Goal: Information Seeking & Learning: Compare options

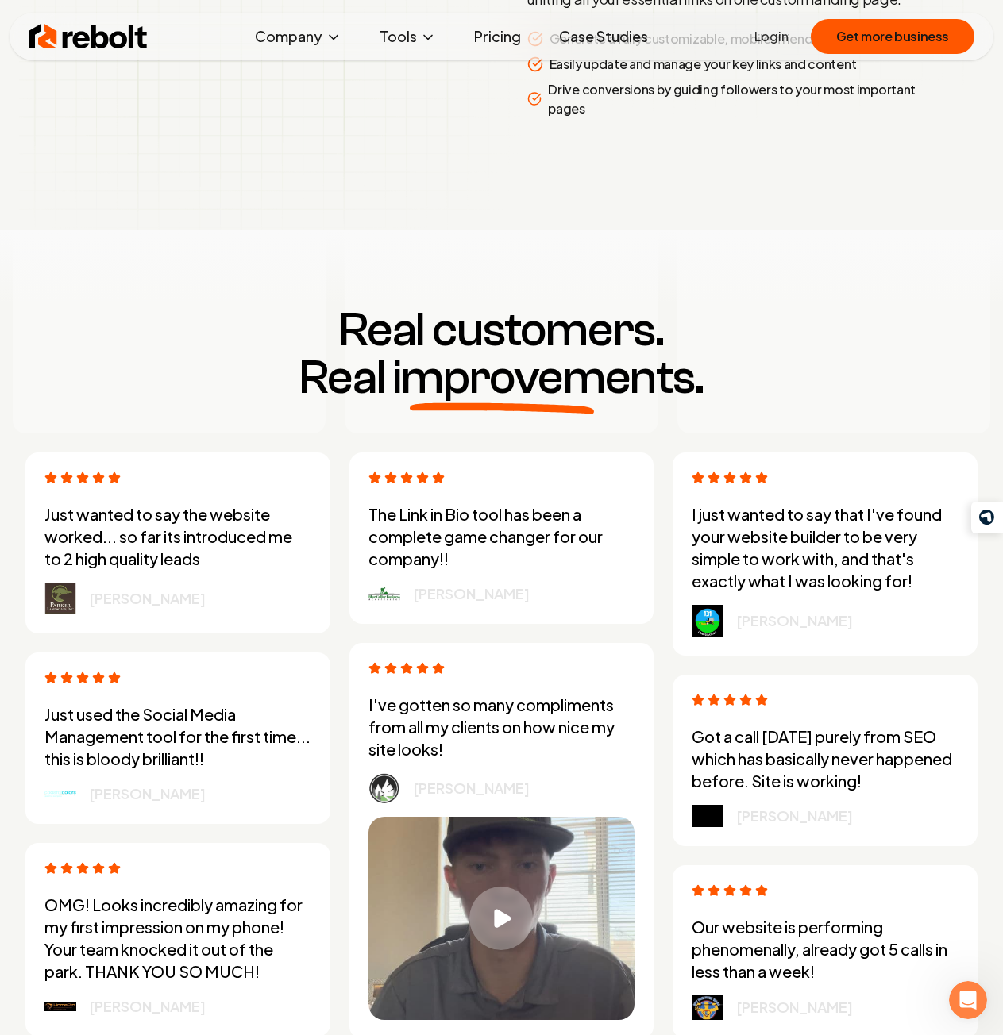
scroll to position [4128, 0]
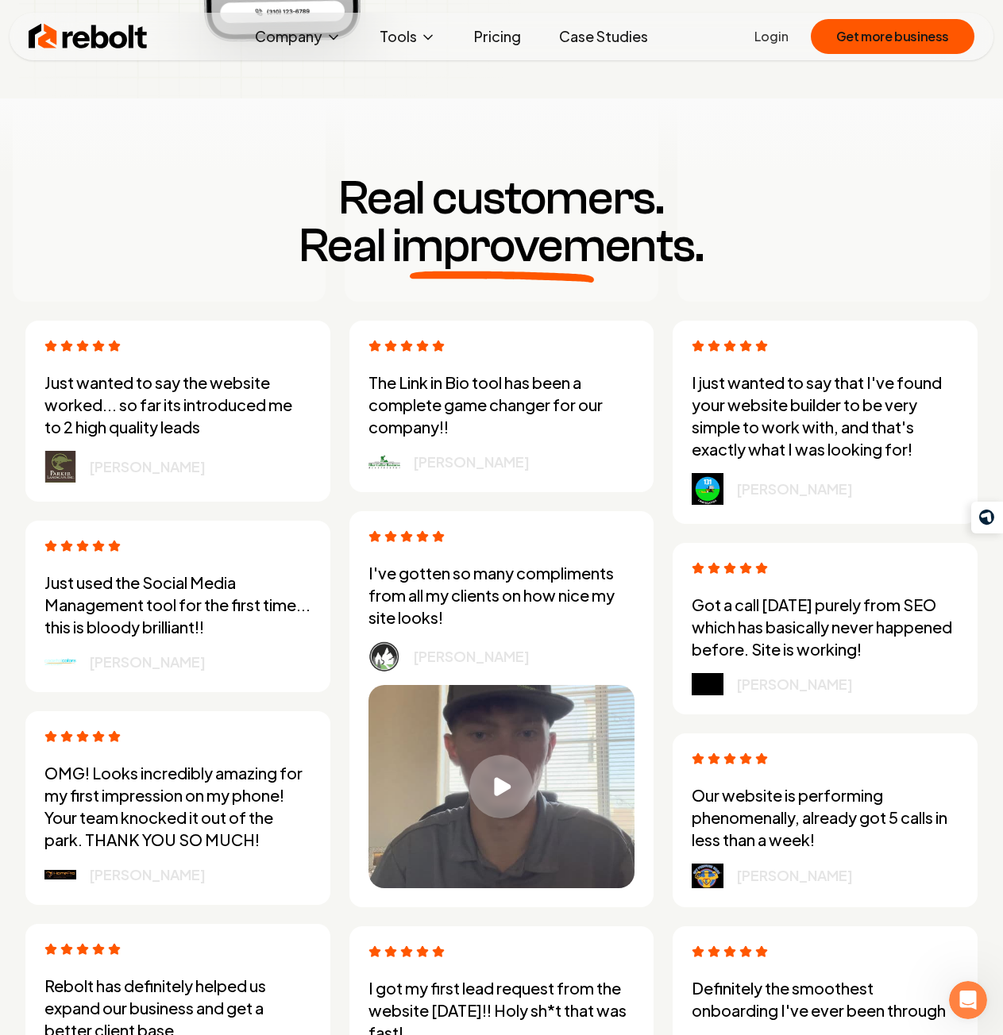
click at [338, 306] on div "Real customers. Real improvements. Just wanted to say the website worked... so …" at bounding box center [501, 704] width 1003 height 1213
click at [337, 307] on div "Real customers. Real improvements. Just wanted to say the website worked... so …" at bounding box center [501, 704] width 1003 height 1213
click at [341, 316] on div "Real customers. Real improvements. Just wanted to say the website worked... so …" at bounding box center [501, 704] width 1003 height 1213
click at [341, 321] on div "Just wanted to say the website worked... so far its introduced me to 2 high qua…" at bounding box center [501, 816] width 977 height 991
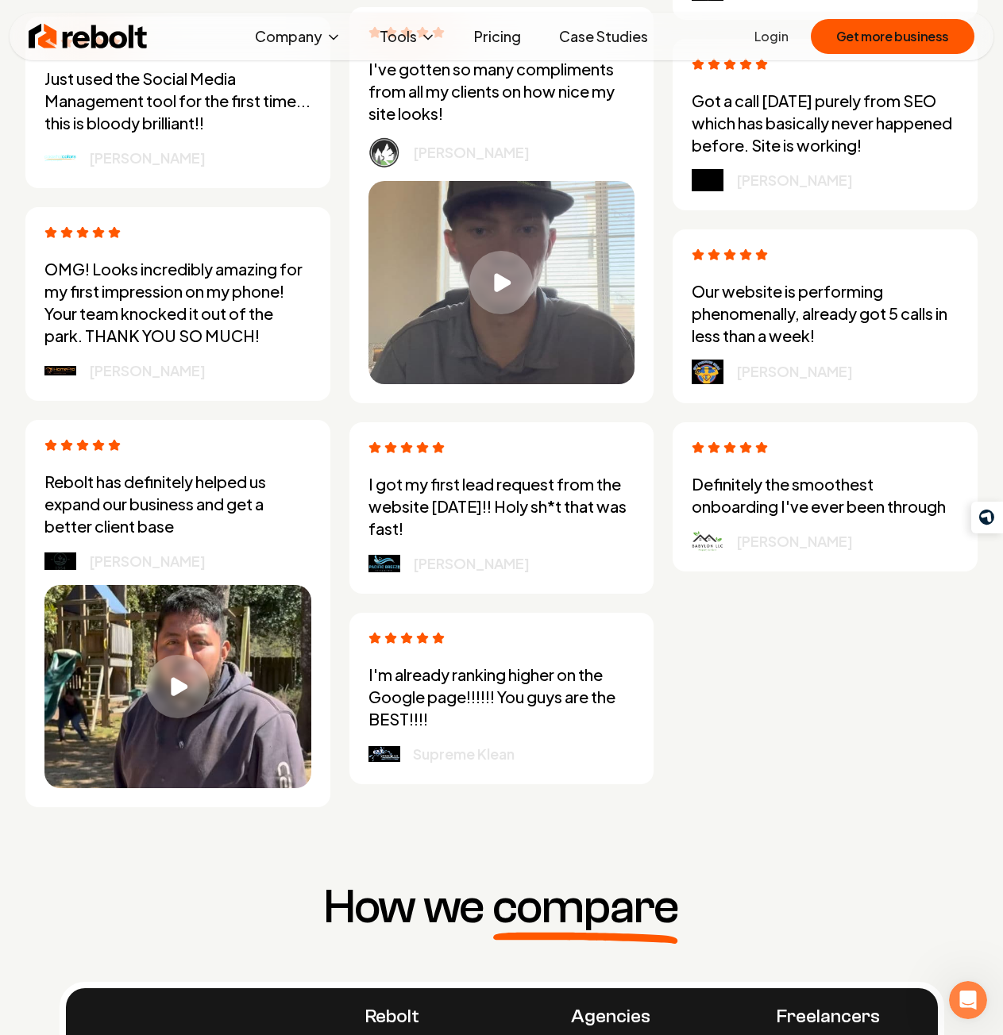
scroll to position [4763, 0]
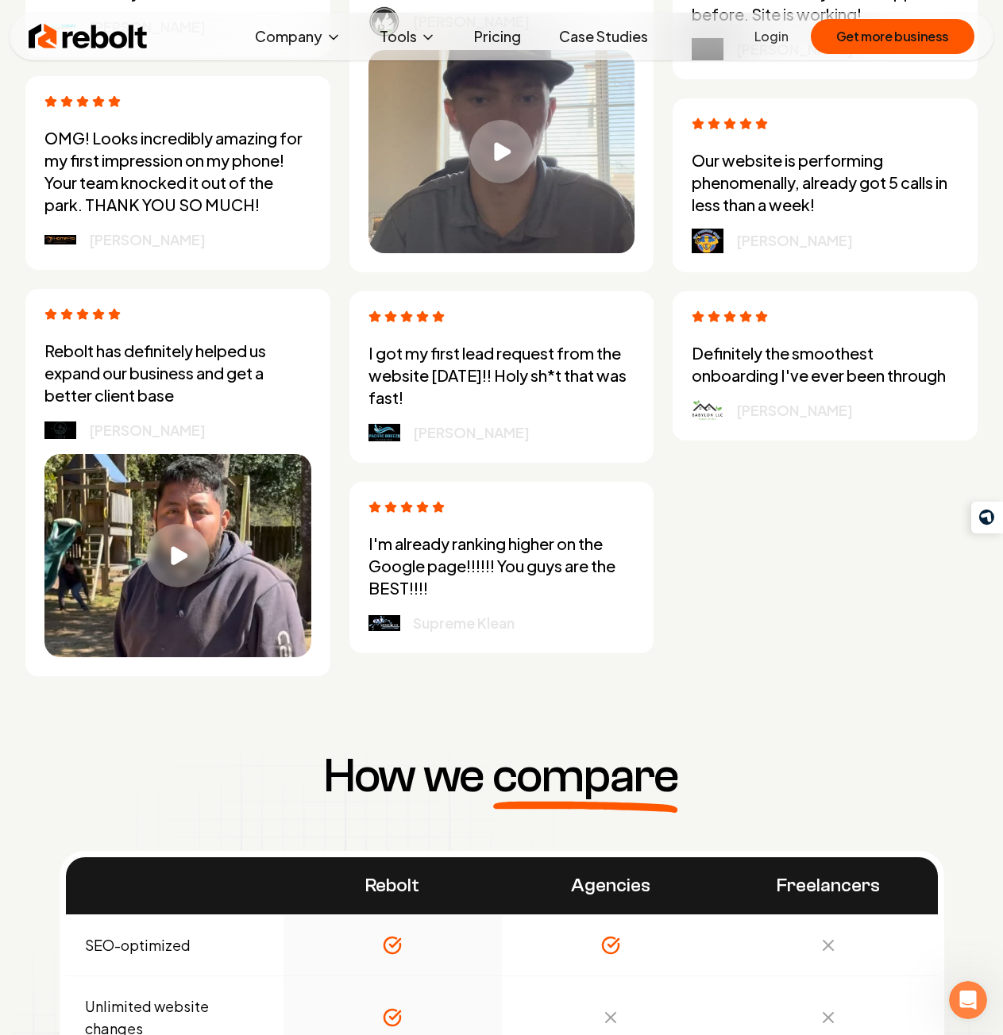
click at [345, 382] on div "Just wanted to say the website worked... so far its introduced me to 2 high qua…" at bounding box center [501, 181] width 977 height 991
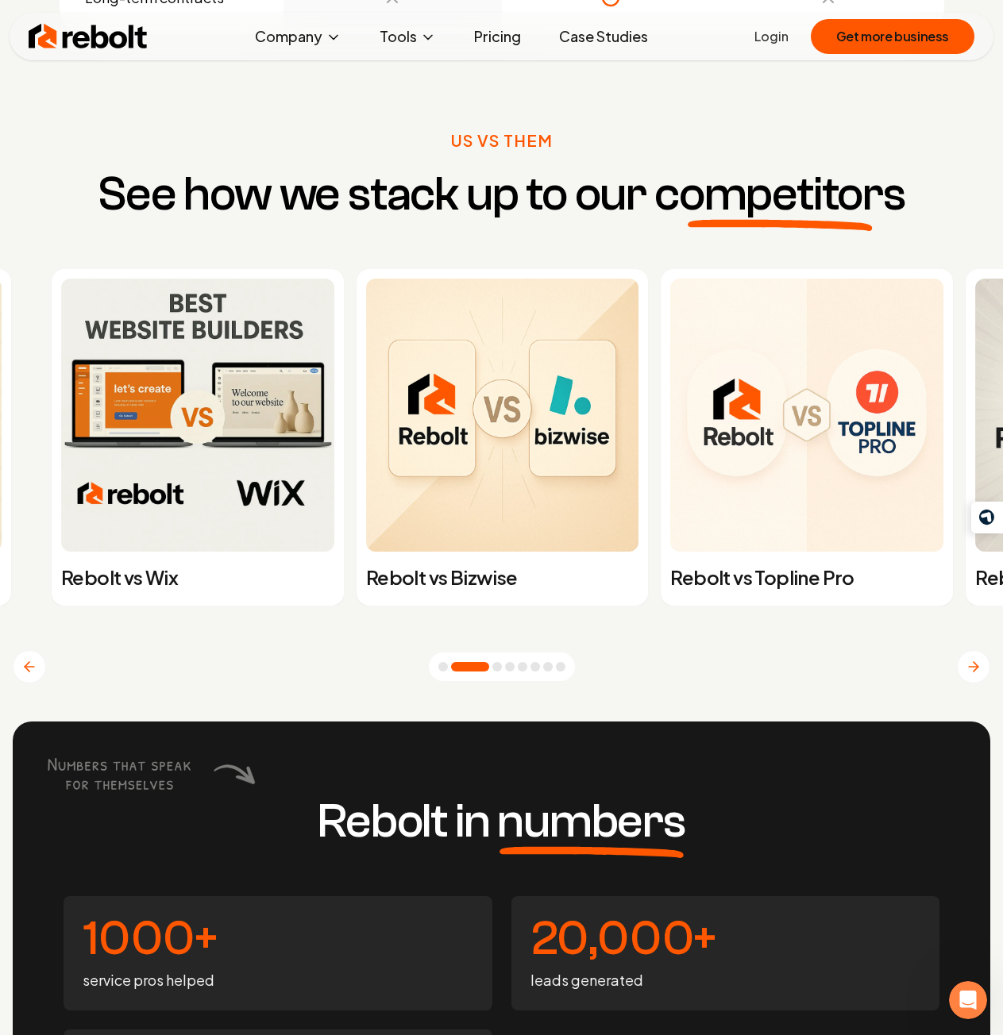
scroll to position [6112, 0]
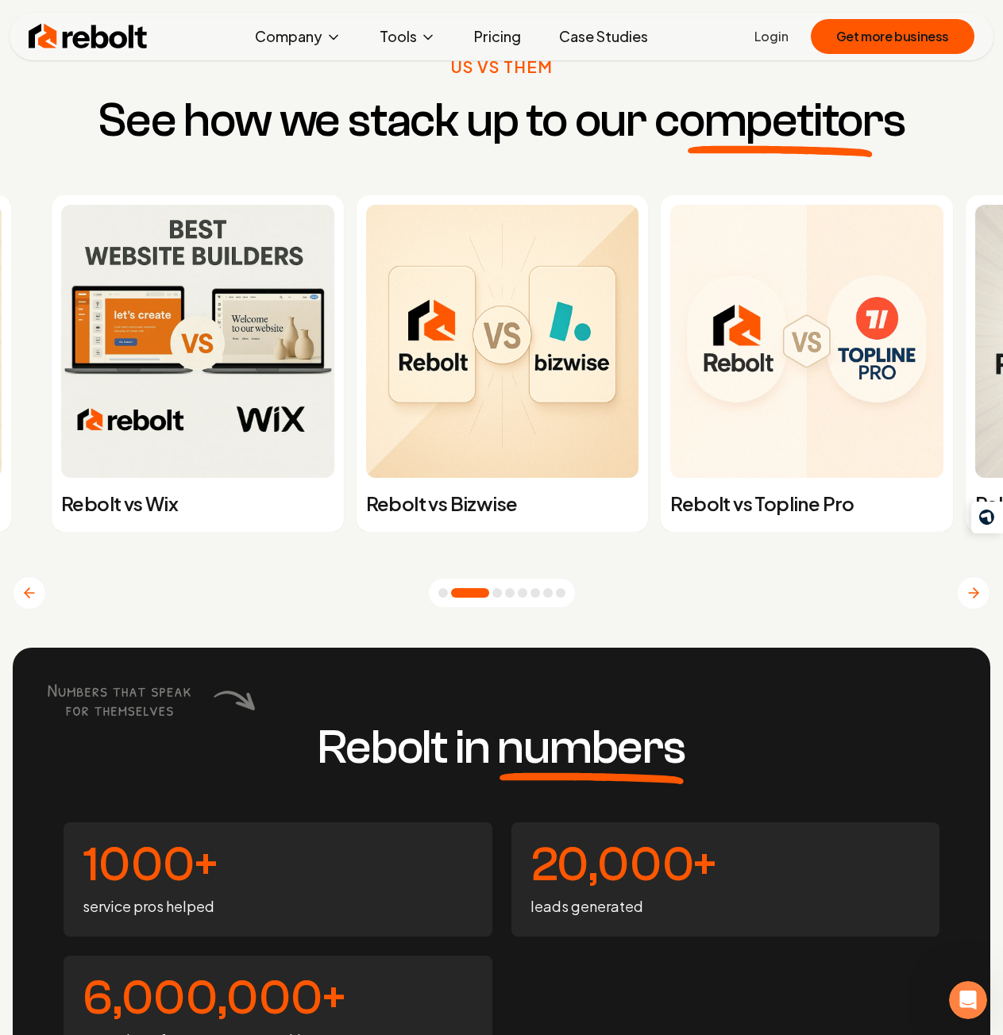
click at [502, 598] on button "Go to slide 3" at bounding box center [497, 593] width 10 height 10
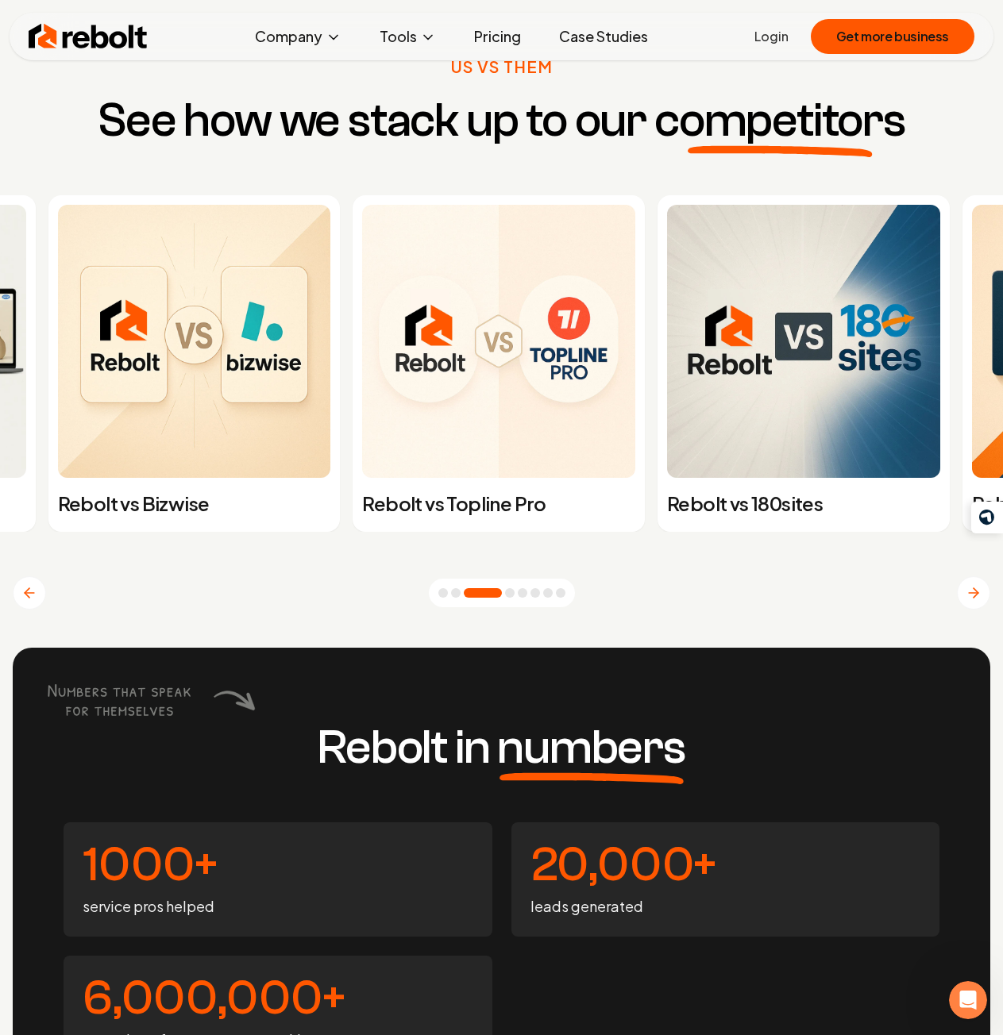
click at [510, 598] on button "Go to slide 4" at bounding box center [510, 593] width 10 height 10
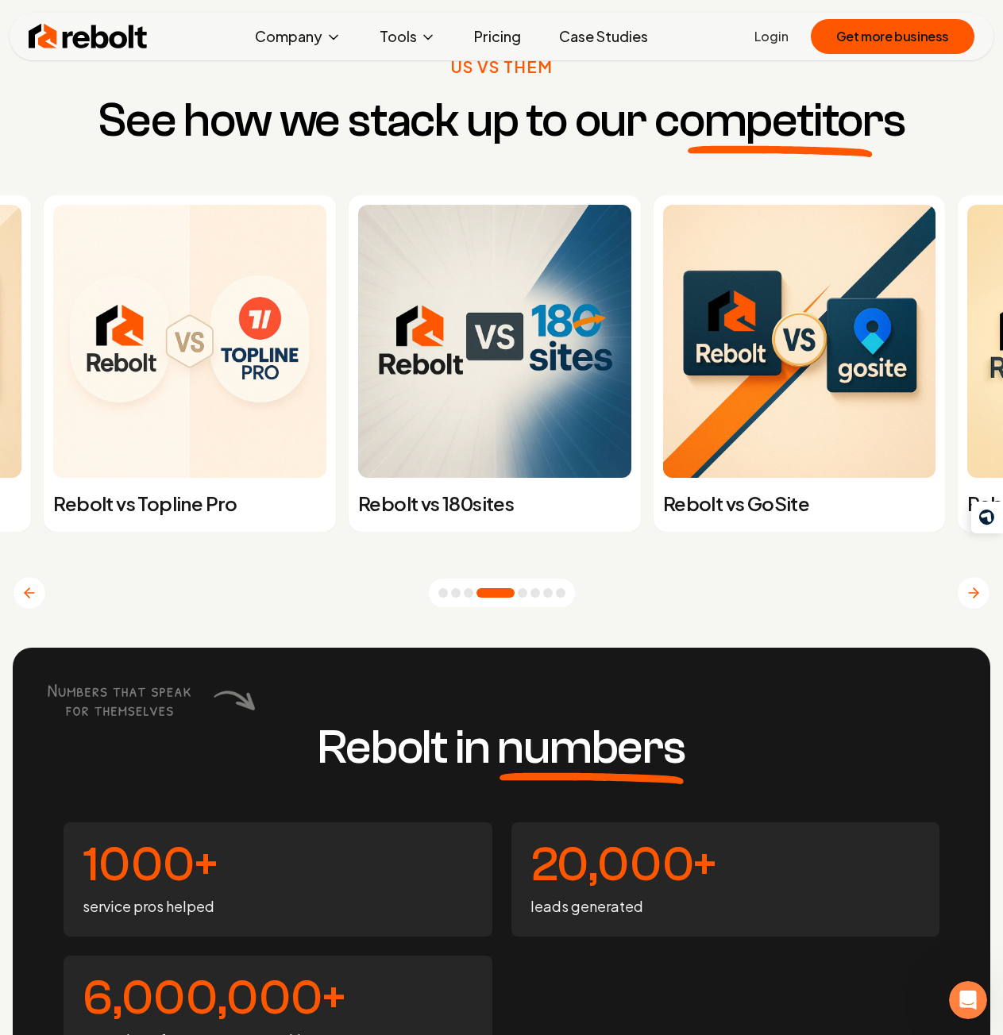
click at [527, 596] on button "Go to slide 5" at bounding box center [523, 593] width 10 height 10
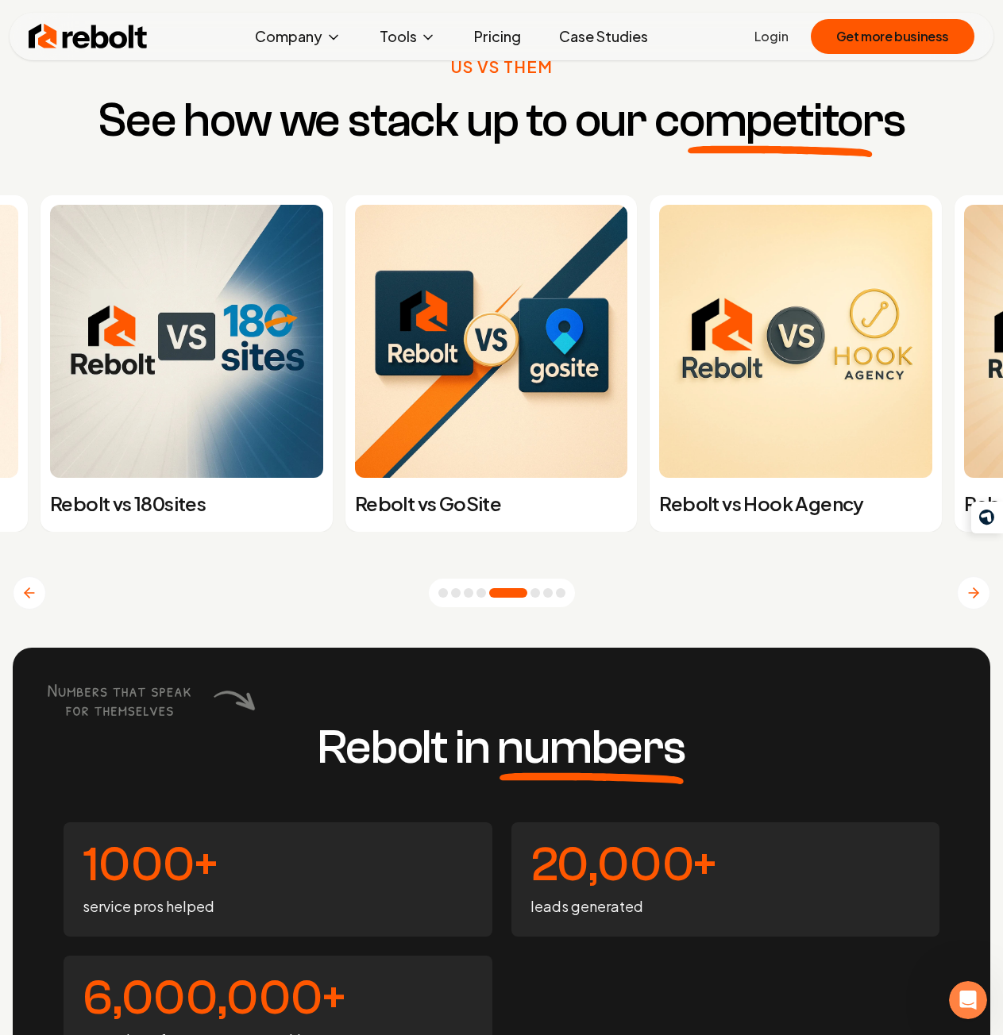
click at [540, 597] on button "Go to slide 6" at bounding box center [535, 593] width 10 height 10
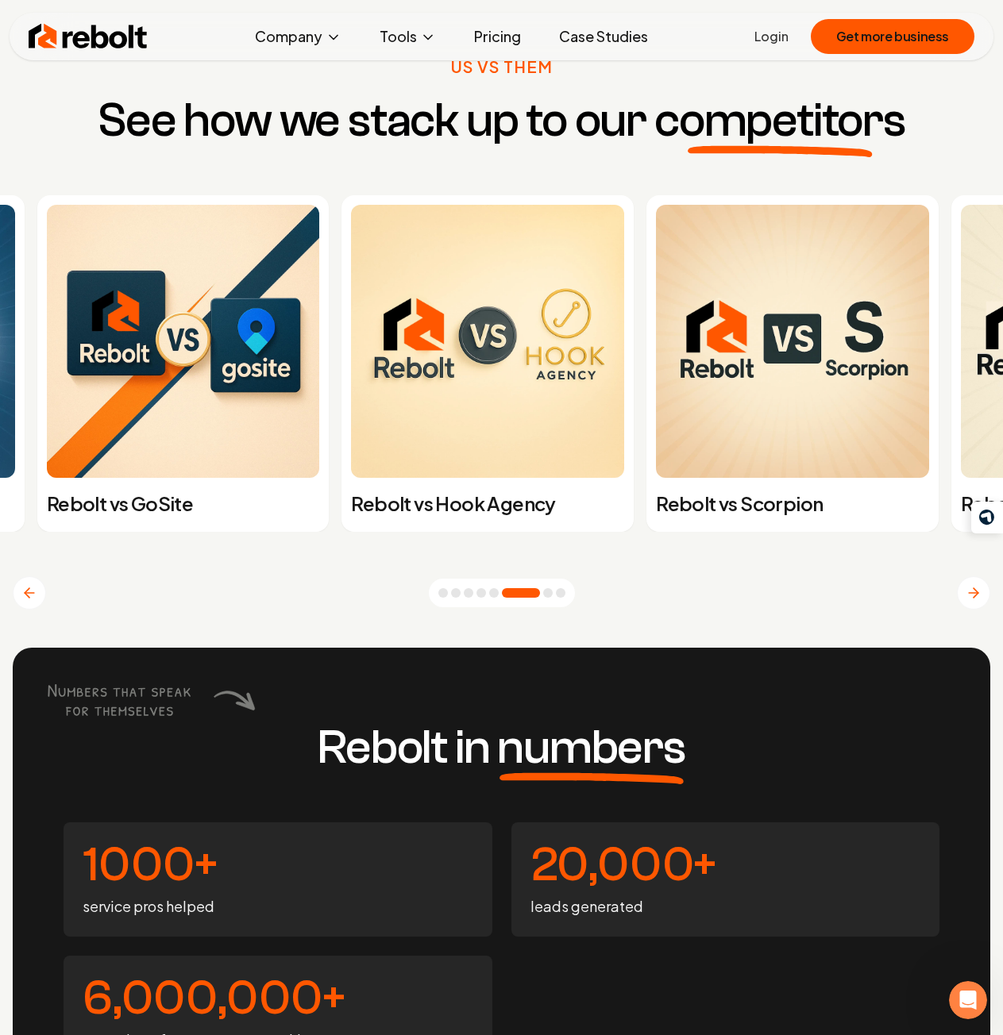
click at [552, 598] on button "Go to slide 7" at bounding box center [548, 593] width 10 height 10
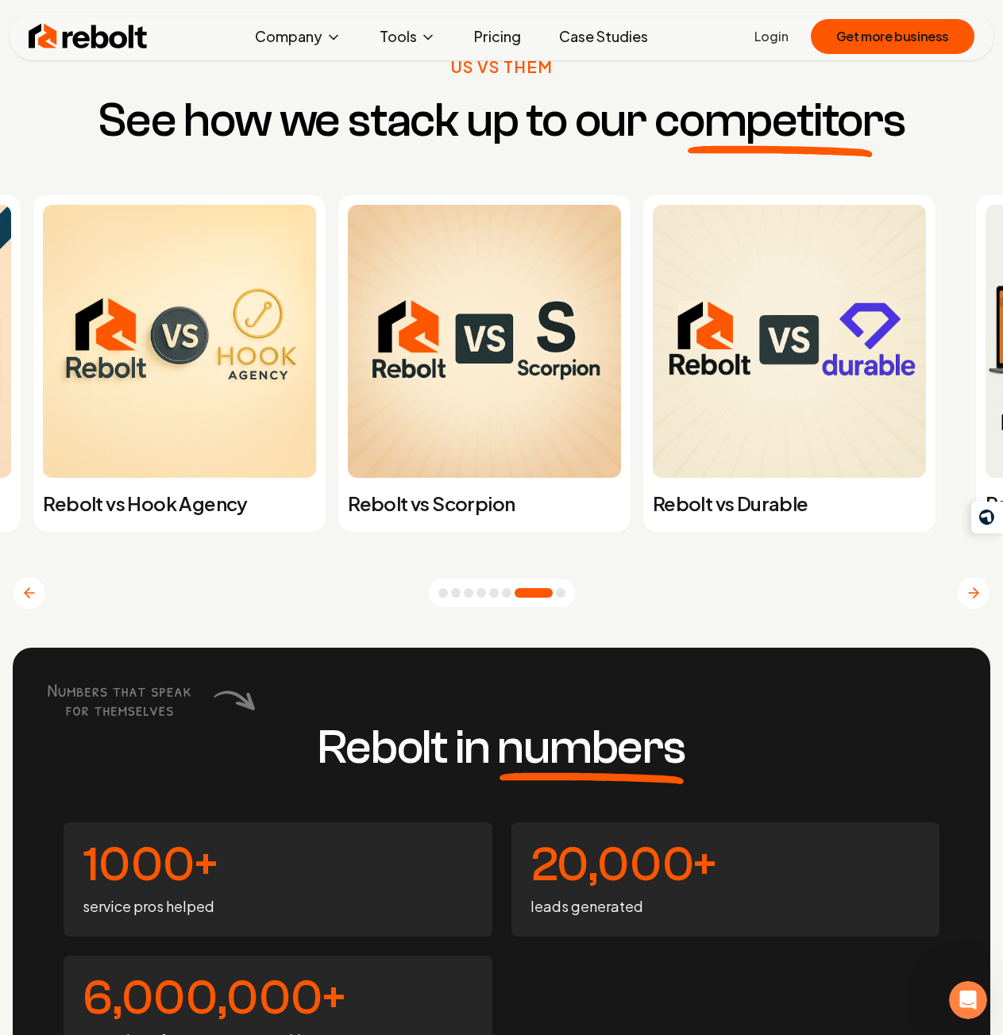
click at [561, 595] on button "Go to slide 8" at bounding box center [561, 593] width 10 height 10
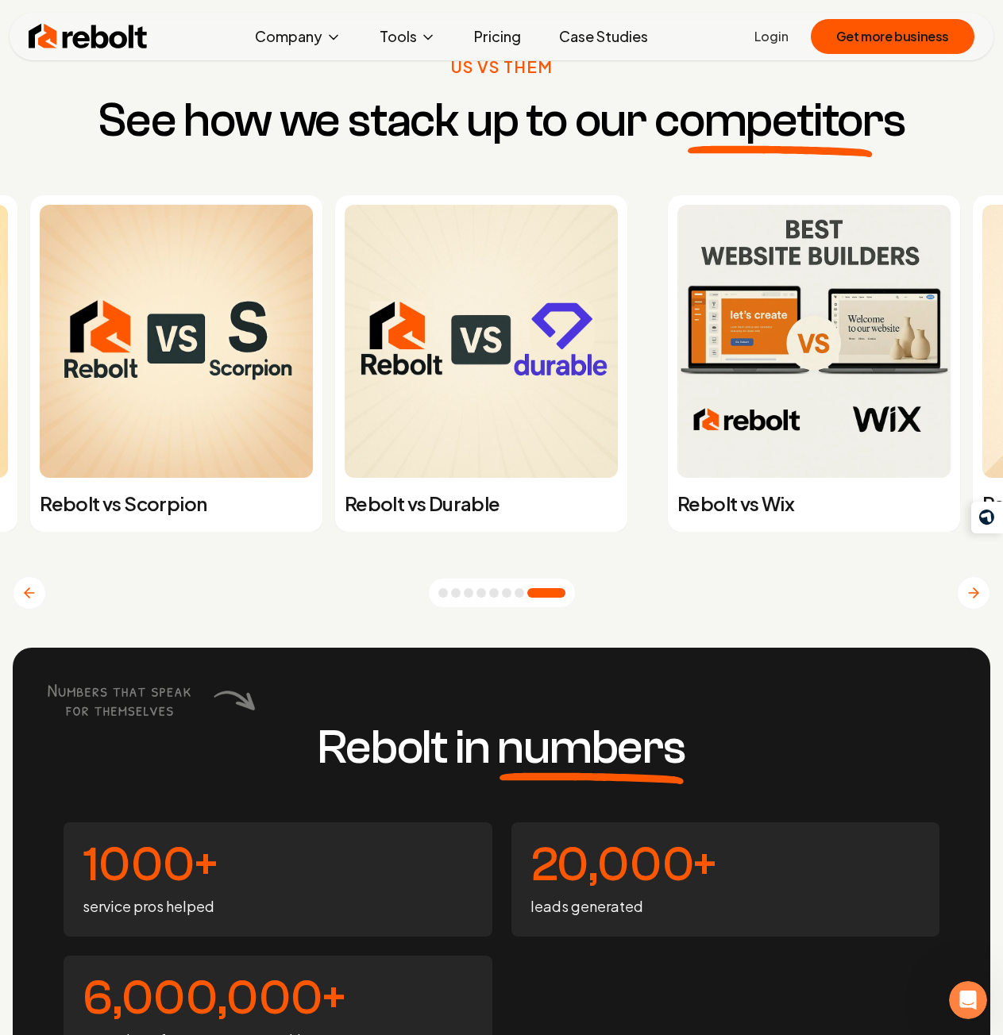
click at [447, 598] on button "Go to slide 1" at bounding box center [443, 593] width 10 height 10
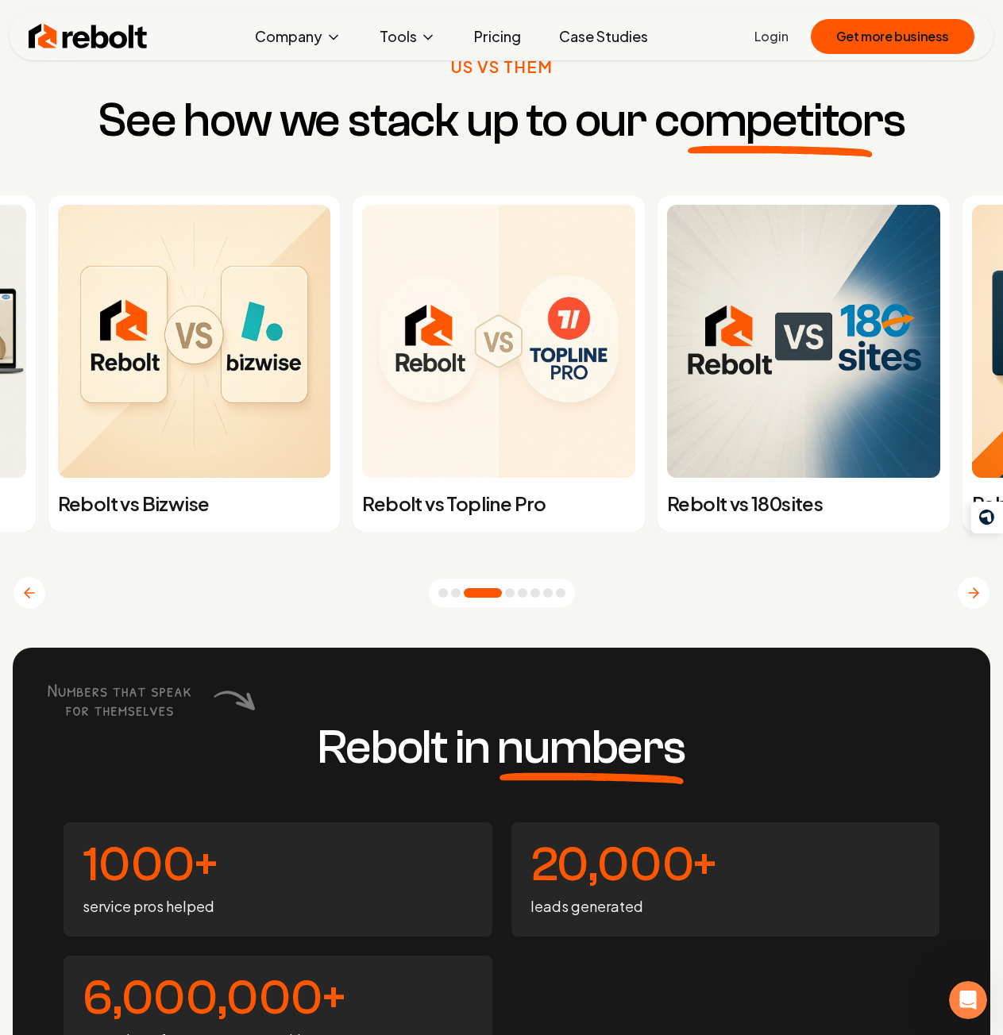
click at [448, 595] on button "Go to slide 1" at bounding box center [443, 593] width 10 height 10
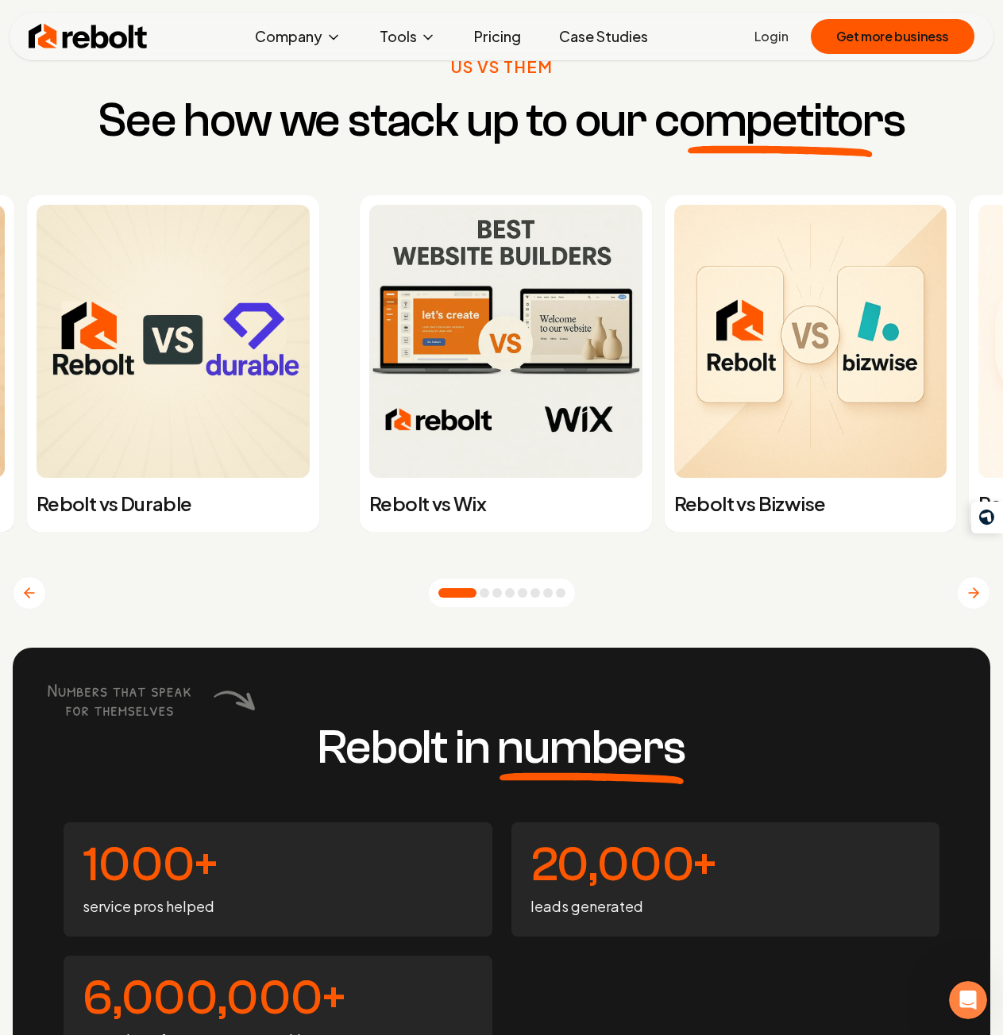
click at [30, 600] on icon "Previous slide" at bounding box center [29, 593] width 16 height 16
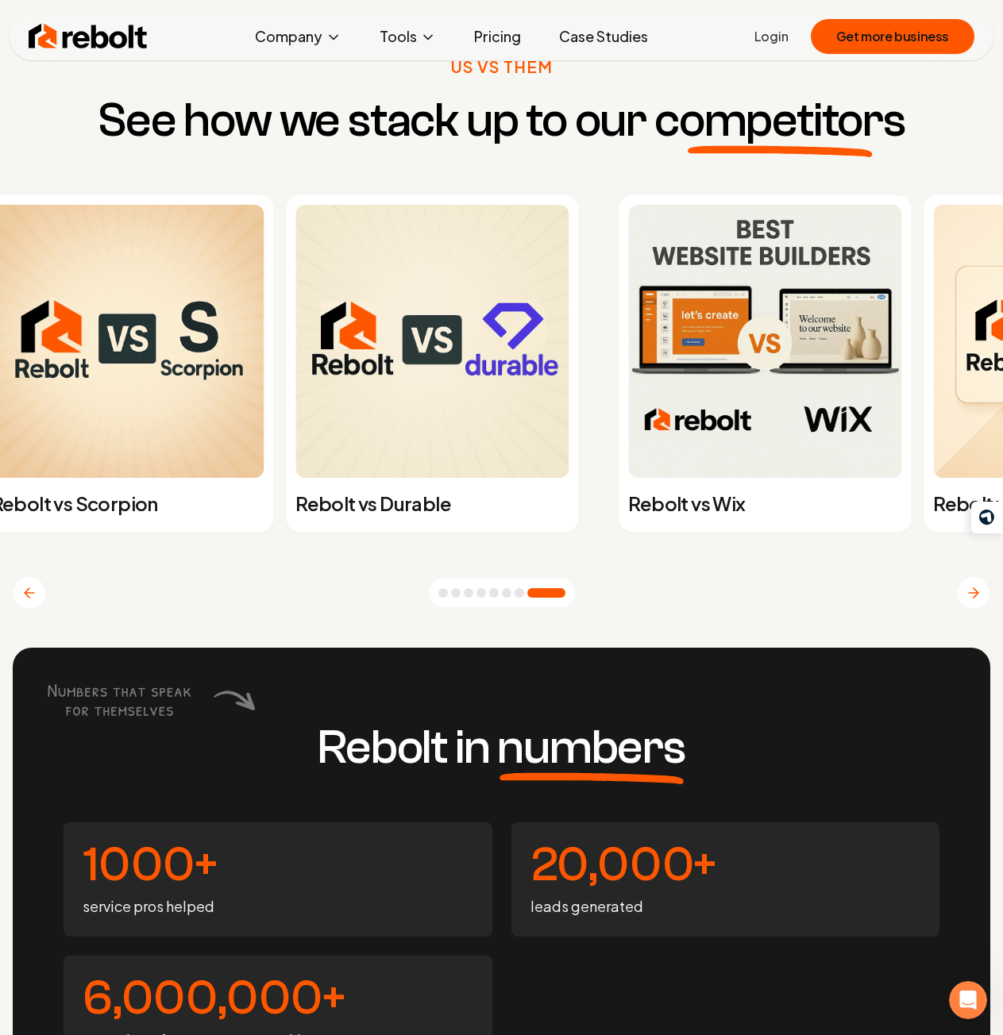
click at [30, 600] on icon "Previous slide" at bounding box center [29, 593] width 16 height 16
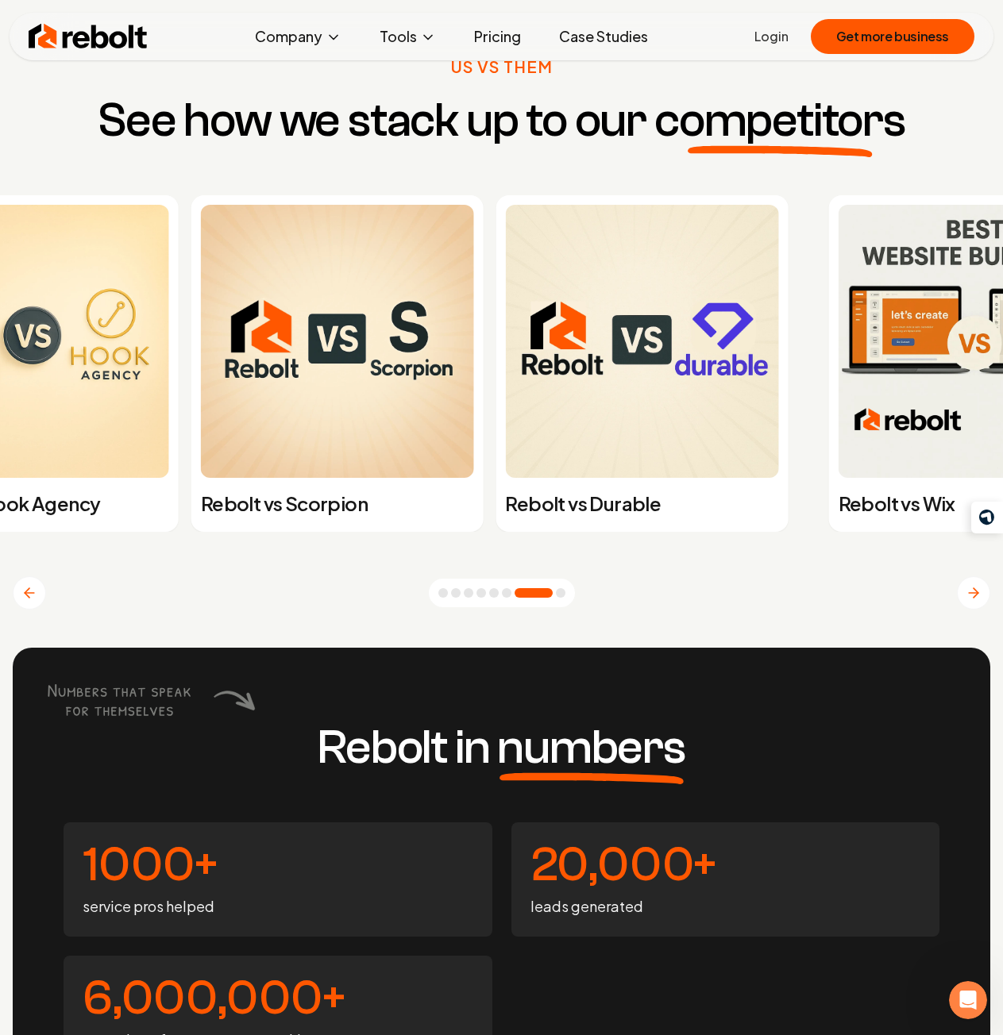
click at [30, 600] on icon "Previous slide" at bounding box center [29, 593] width 16 height 16
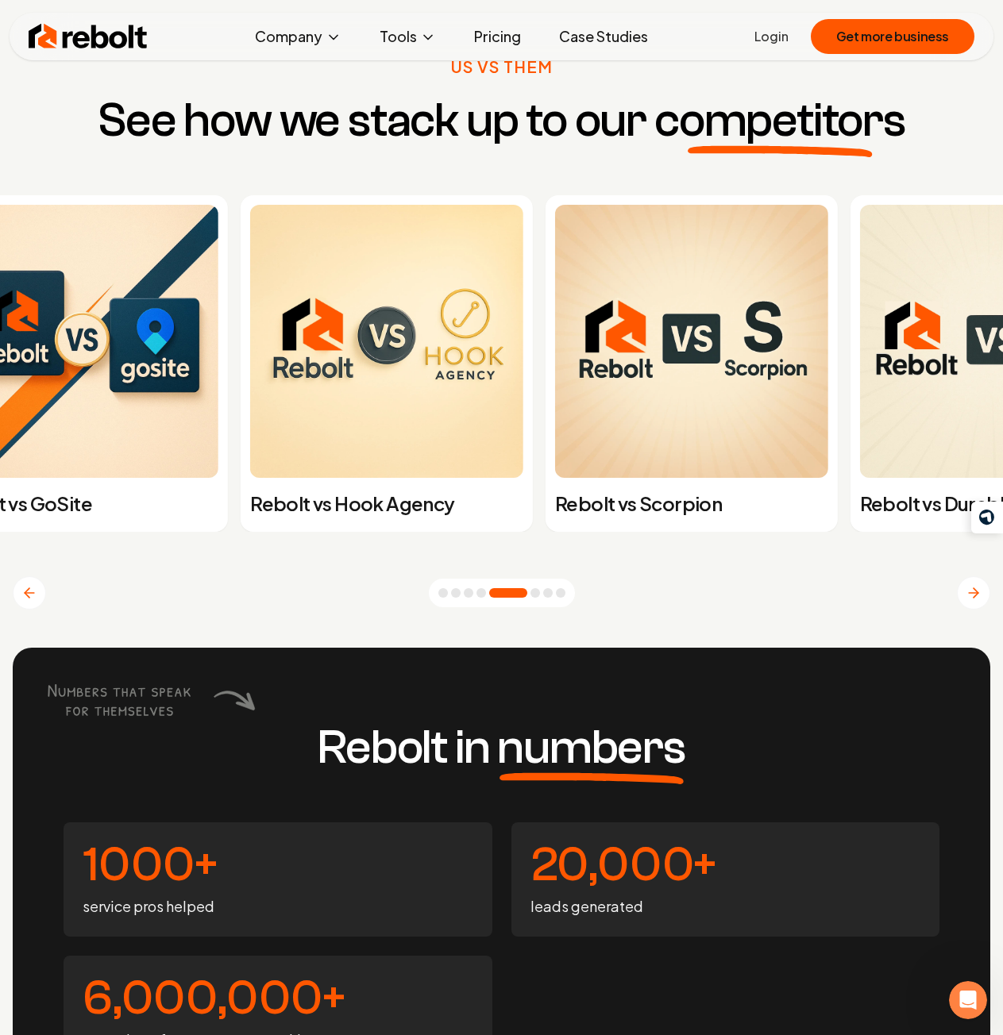
click at [30, 600] on icon "Previous slide" at bounding box center [29, 593] width 16 height 16
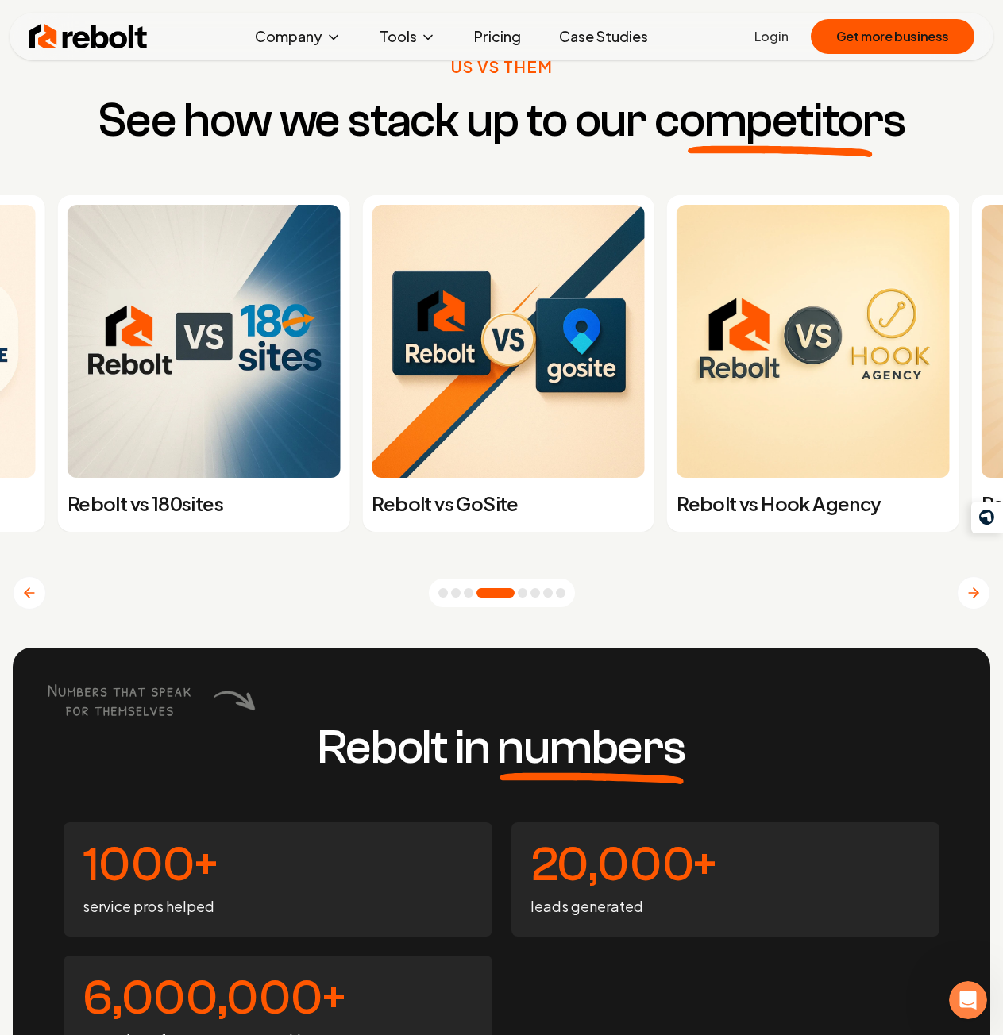
click at [30, 600] on icon "Previous slide" at bounding box center [29, 593] width 16 height 16
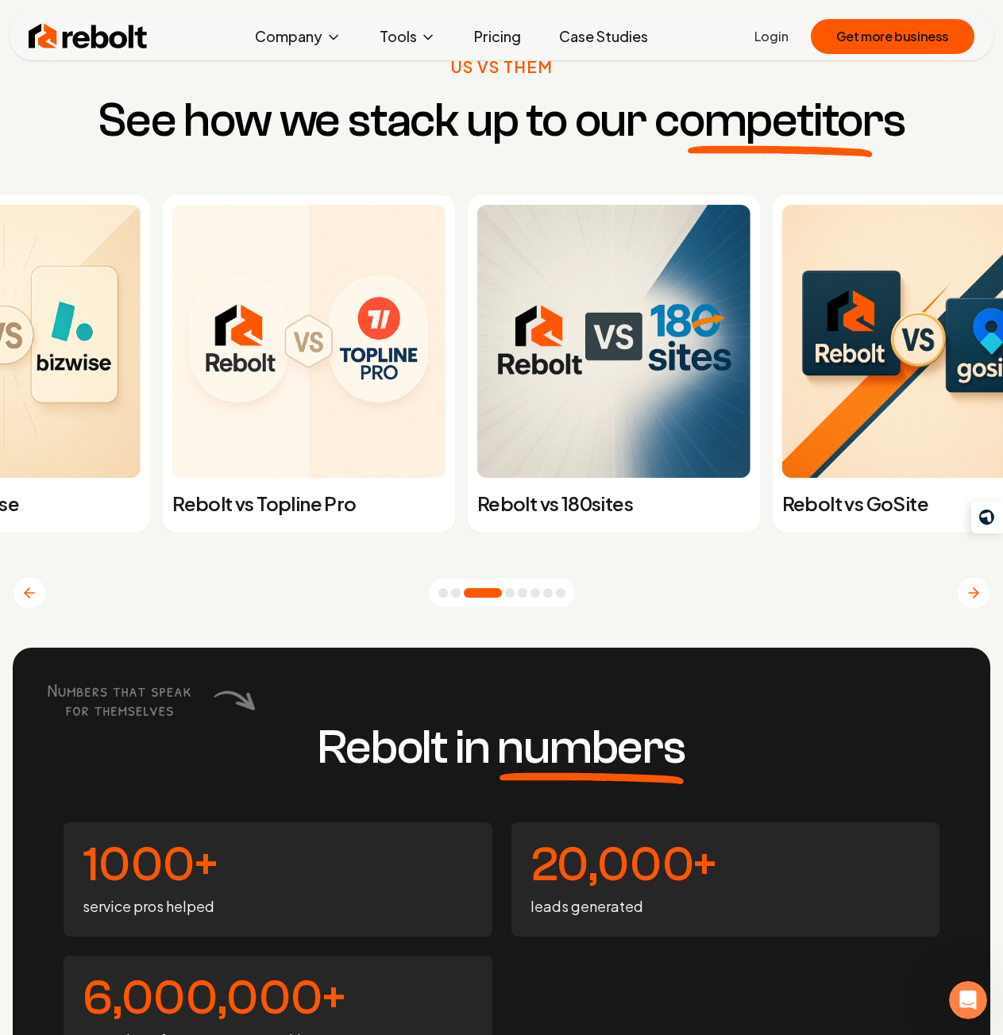
click at [30, 600] on icon "Previous slide" at bounding box center [29, 593] width 16 height 16
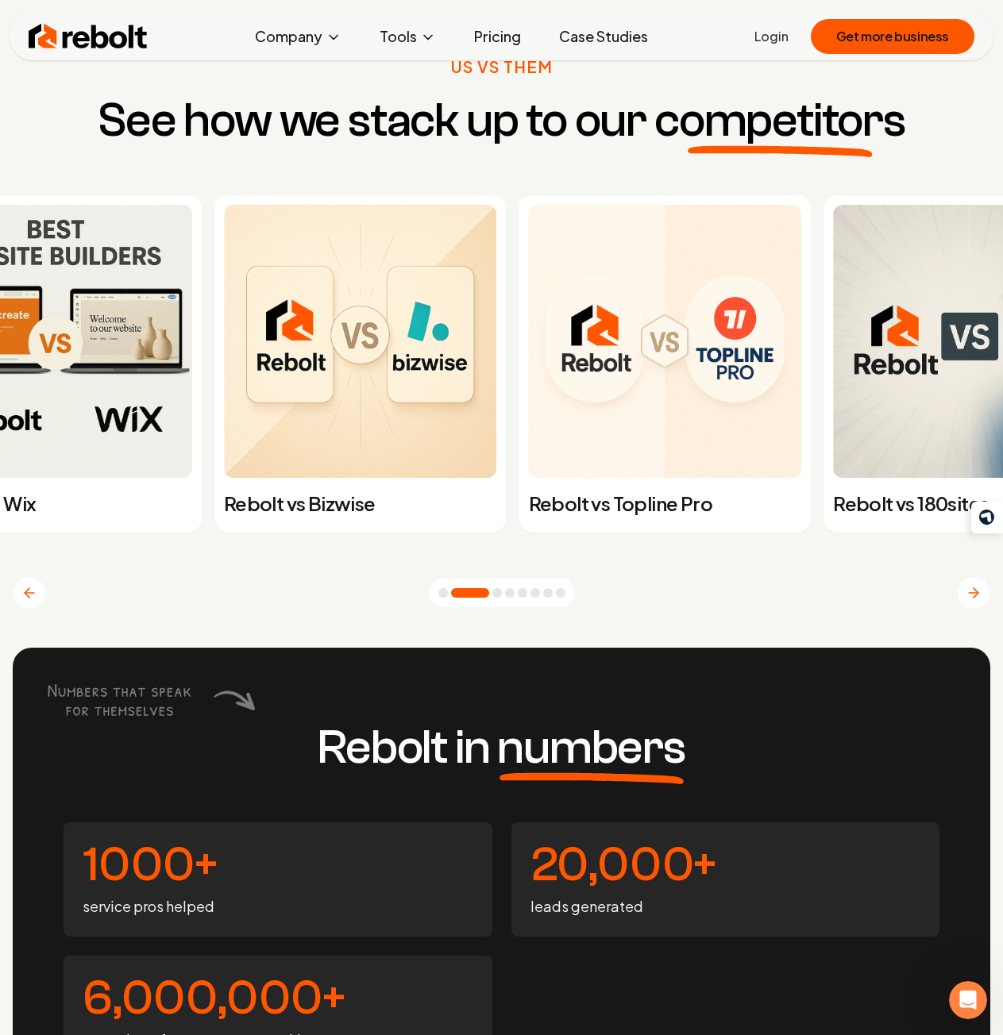
click at [30, 600] on icon "Previous slide" at bounding box center [29, 593] width 16 height 16
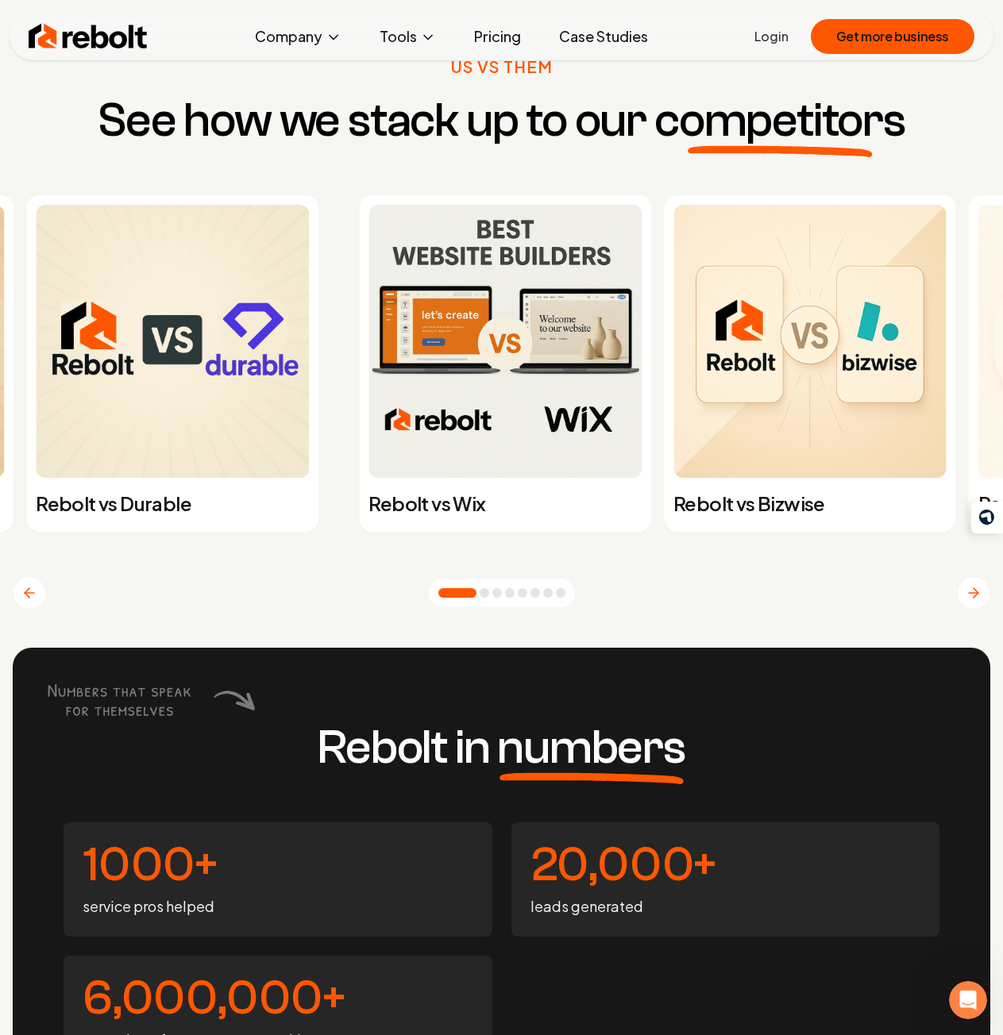
click at [30, 599] on icon "Previous slide" at bounding box center [29, 593] width 16 height 16
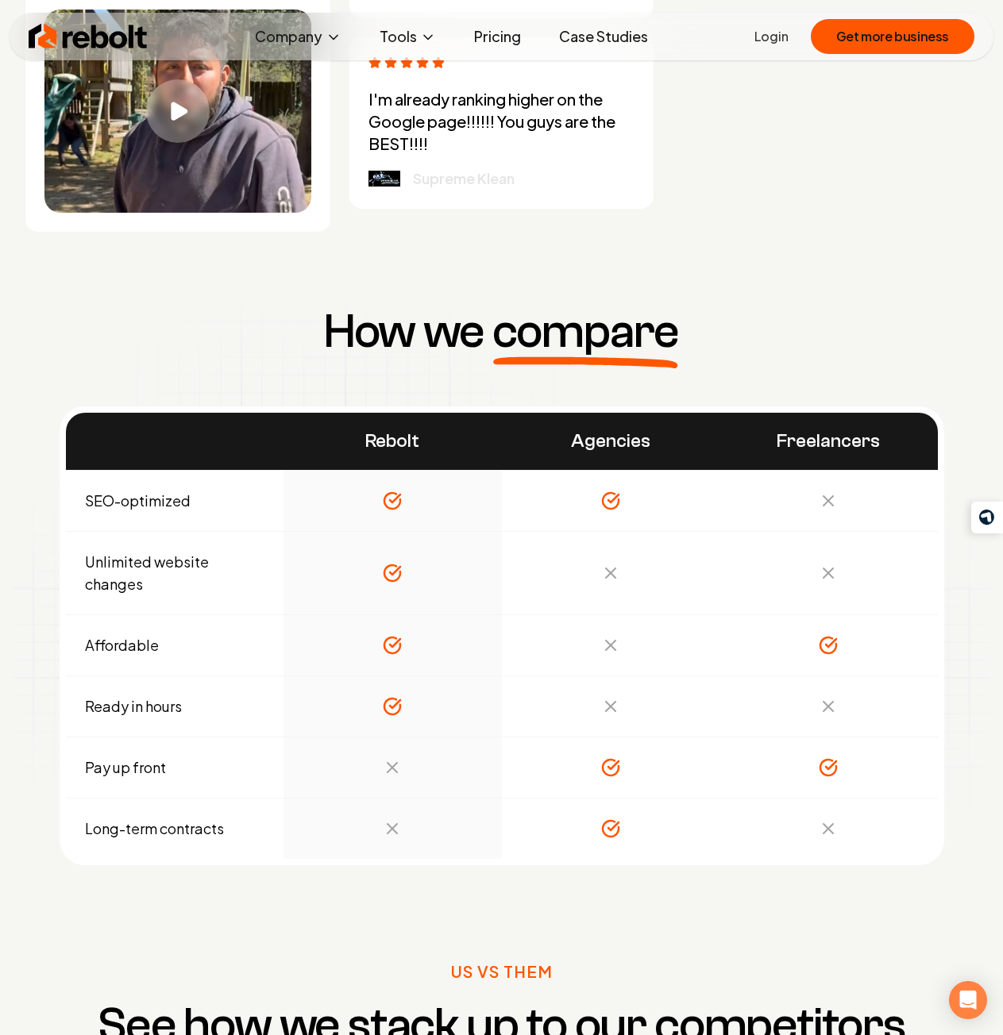
scroll to position [5069, 0]
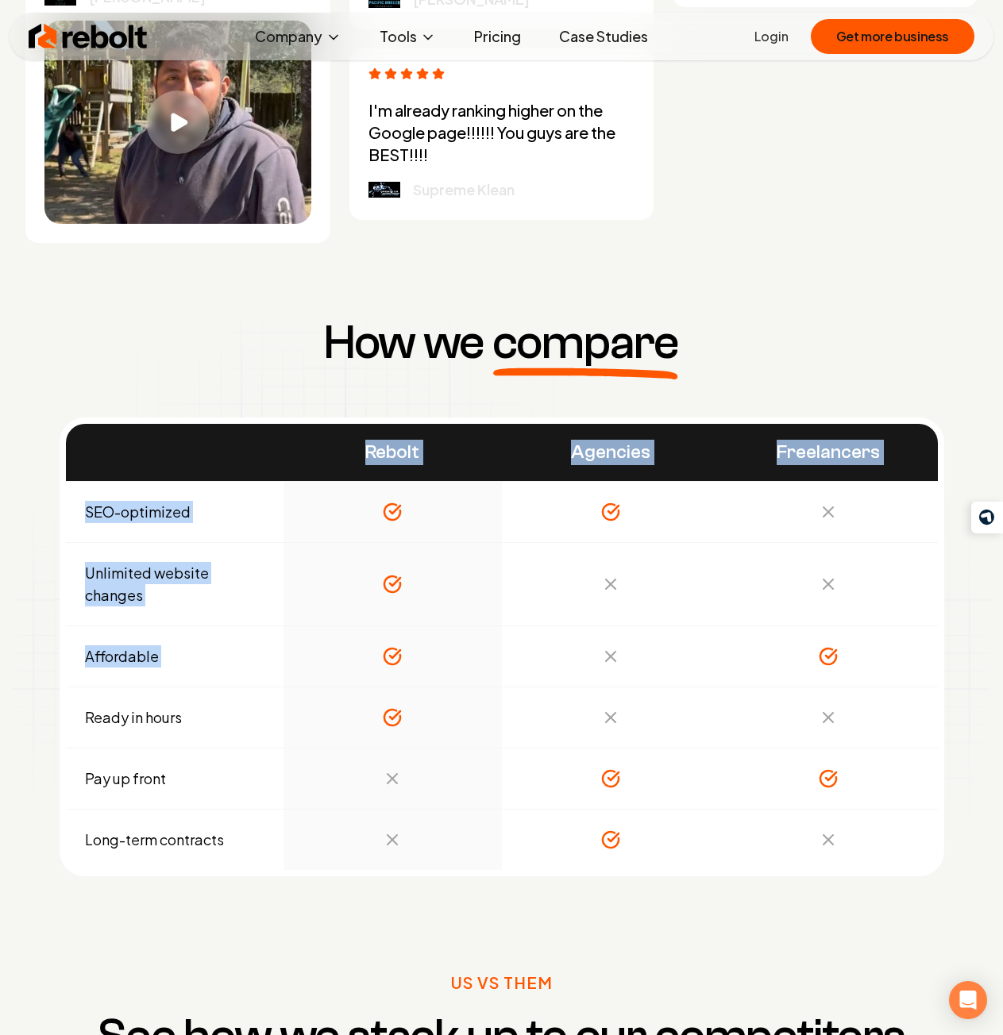
drag, startPoint x: 364, startPoint y: 589, endPoint x: 891, endPoint y: 696, distance: 537.9
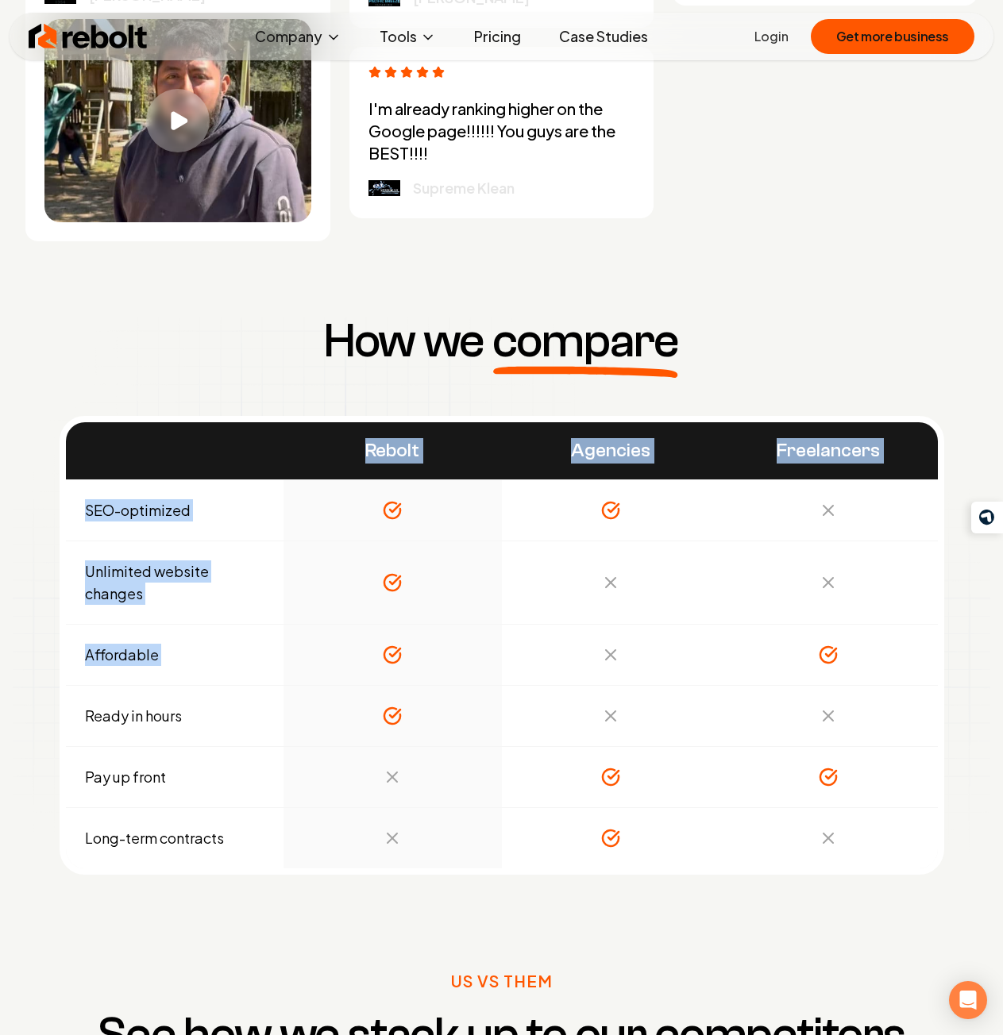
click at [891, 696] on table "Rebolt Agencies Freelancers SEO-optimized Unlimited website changes Affordable …" at bounding box center [502, 645] width 872 height 446
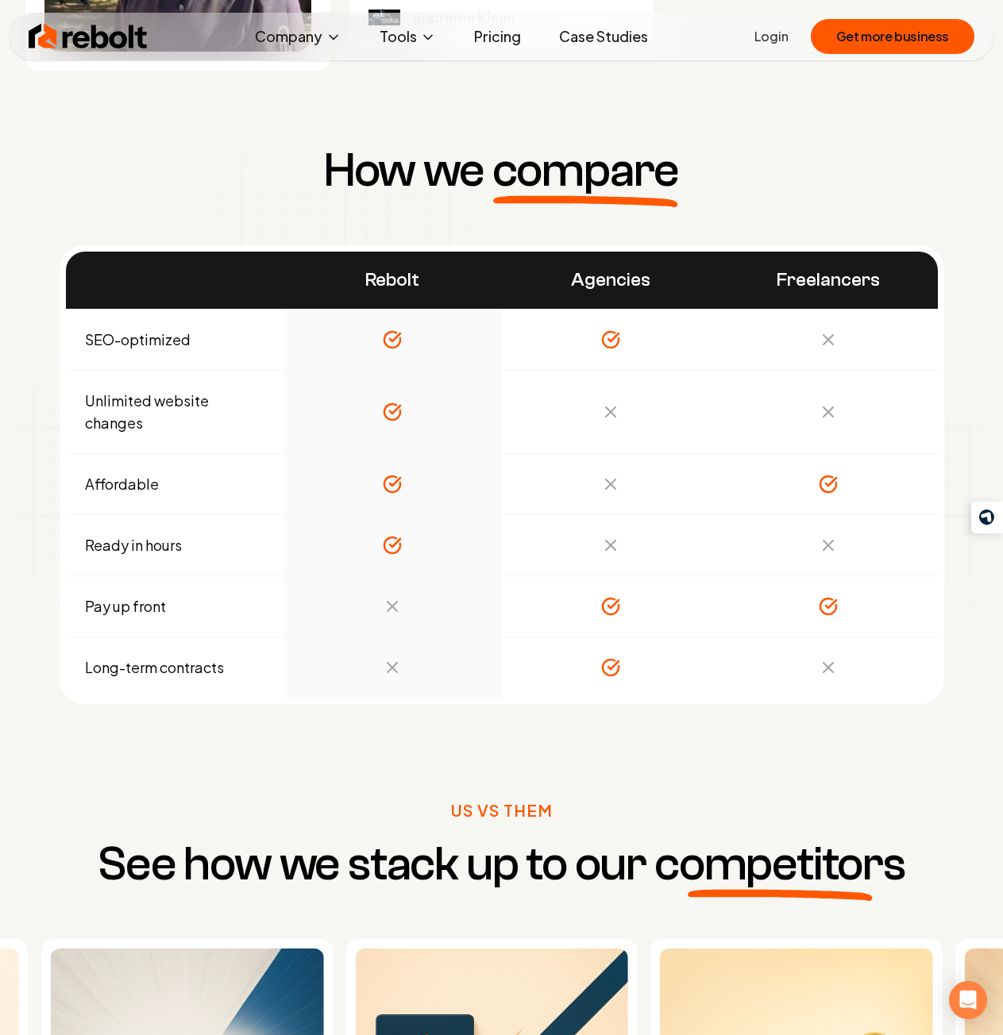
click at [891, 696] on tbody "SEO-optimized Unlimited website changes Affordable Ready in hours Pay up front …" at bounding box center [502, 503] width 872 height 389
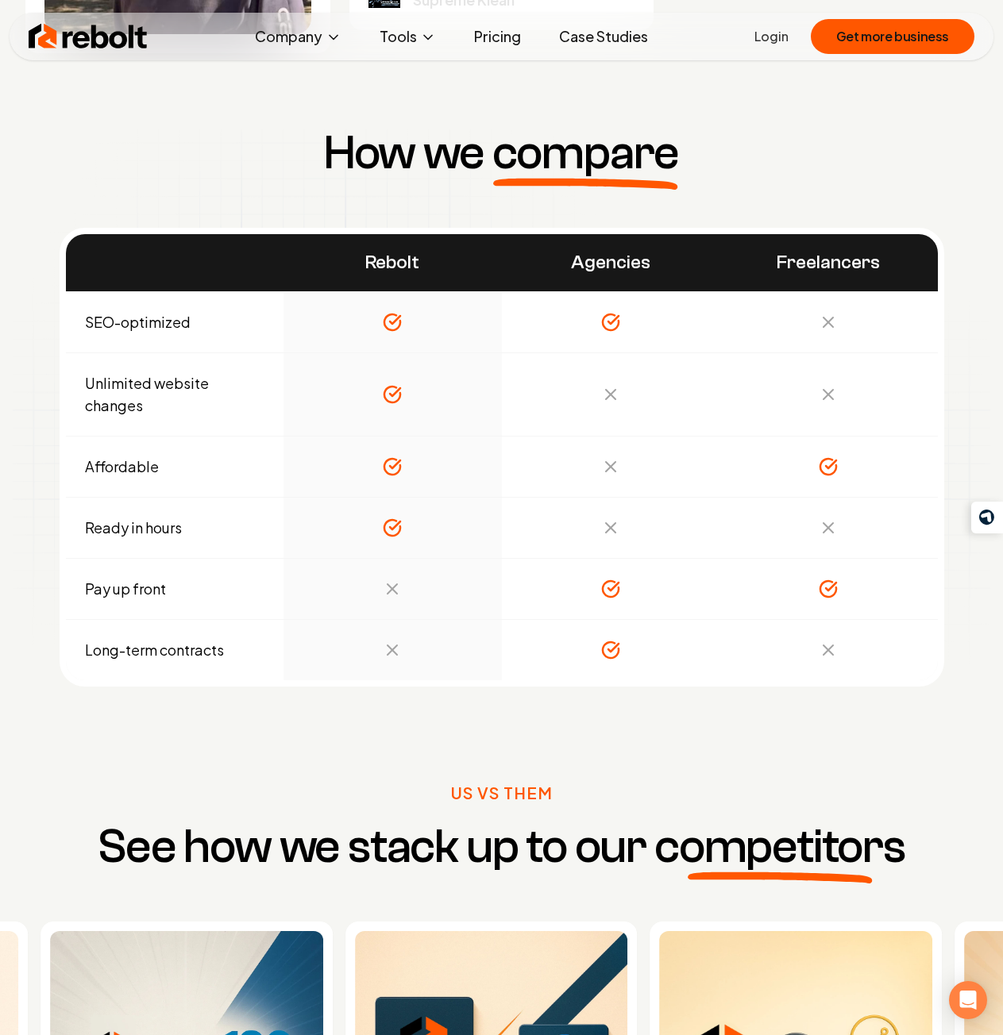
scroll to position [5387, 0]
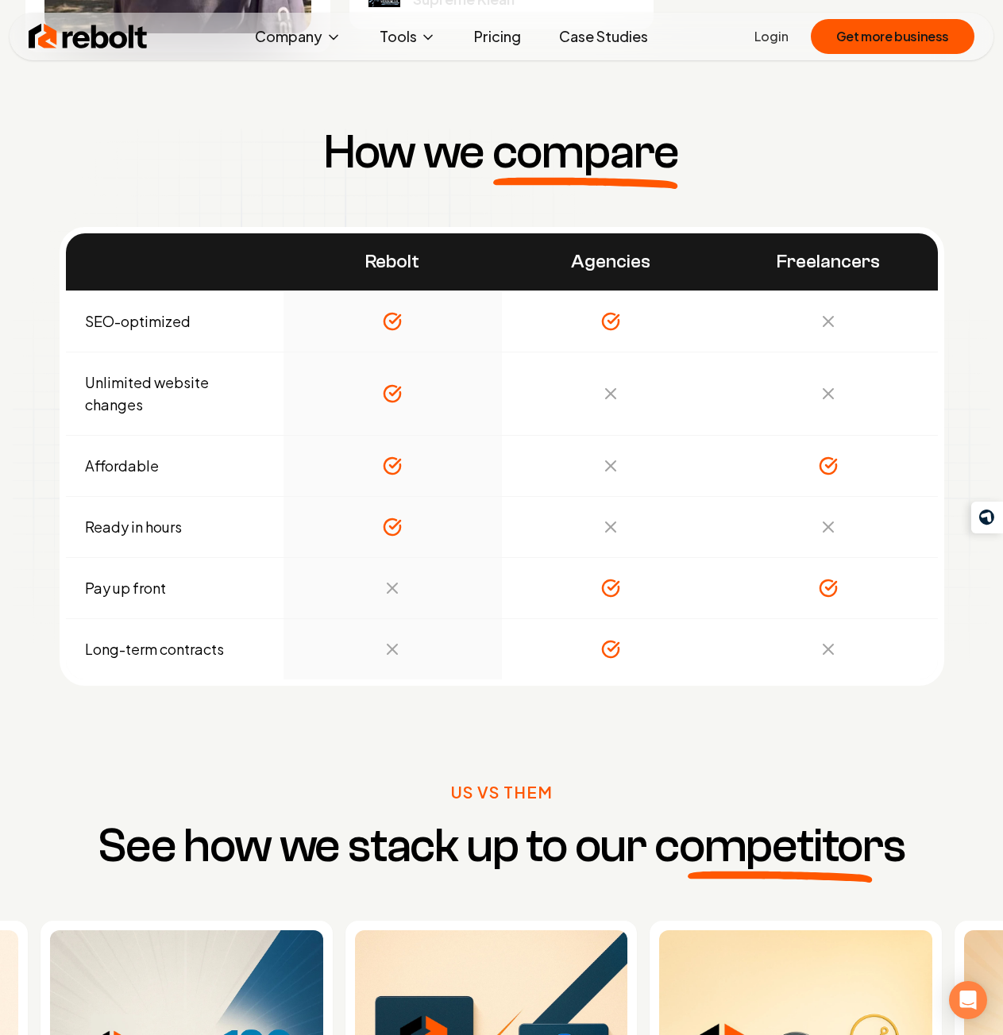
drag, startPoint x: 891, startPoint y: 696, endPoint x: 840, endPoint y: 649, distance: 69.6
click at [840, 649] on div "How we compare Rebolt Agencies Freelancers SEO-optimized Unlimited website chan…" at bounding box center [501, 407] width 1003 height 710
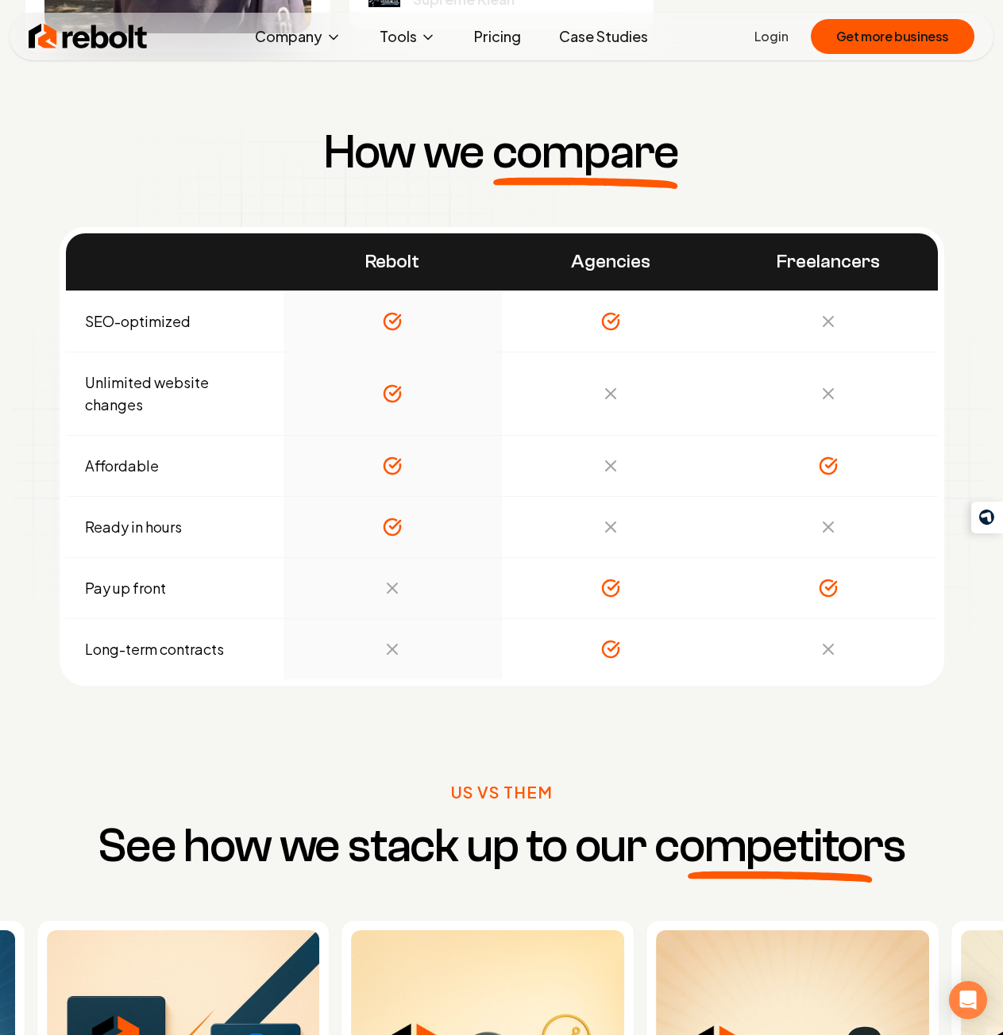
click at [487, 756] on div "How we compare Rebolt Agencies Freelancers SEO-optimized Unlimited website chan…" at bounding box center [501, 407] width 1003 height 710
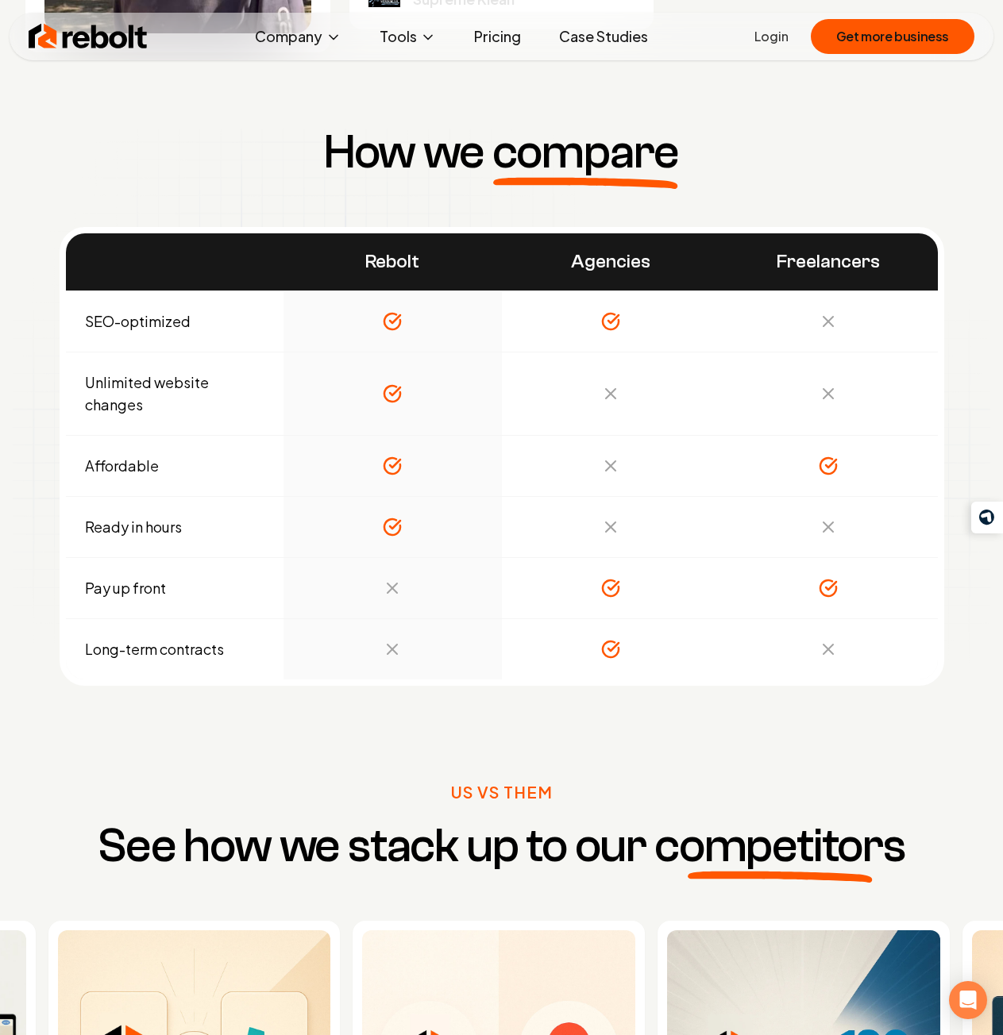
drag, startPoint x: 365, startPoint y: 260, endPoint x: 1012, endPoint y: 606, distance: 733.7
click at [878, 657] on table "Rebolt Agencies Freelancers SEO-optimized Unlimited website changes Affordable …" at bounding box center [502, 456] width 872 height 446
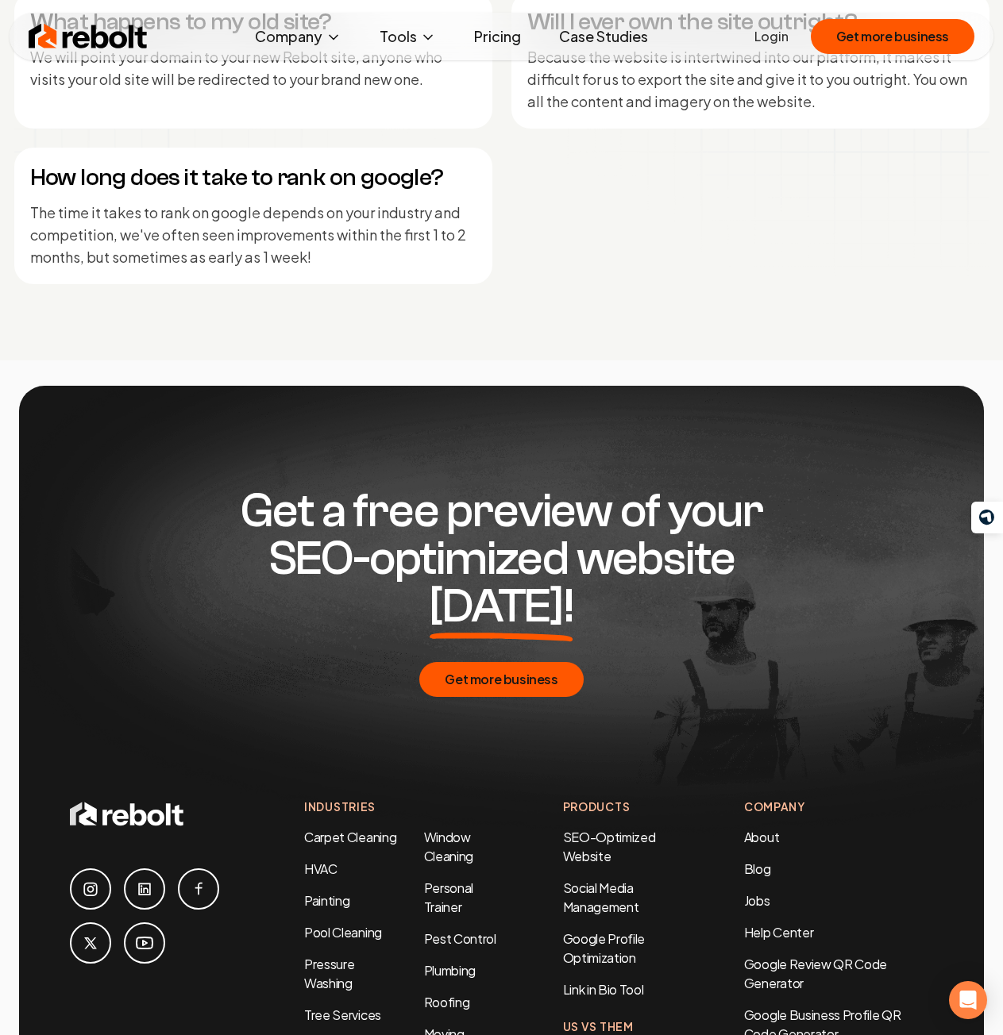
scroll to position [7768, 0]
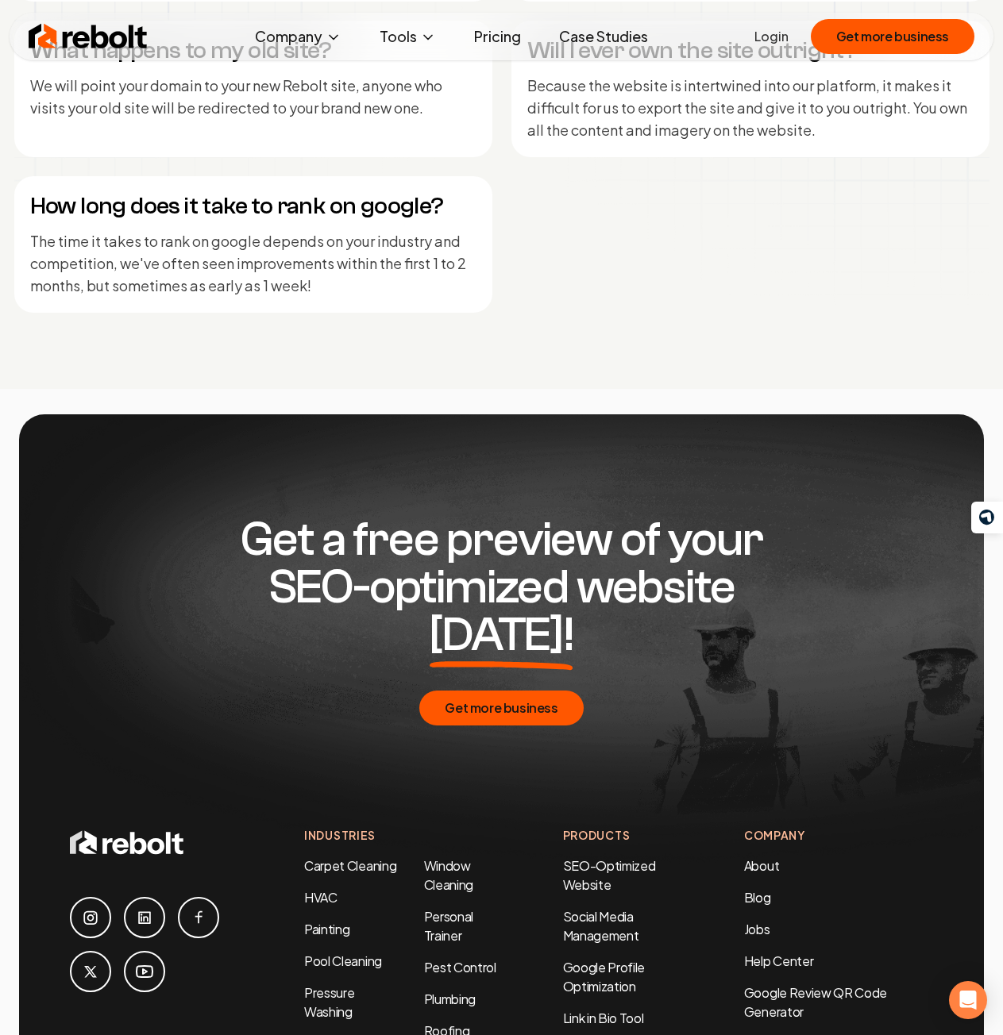
click at [502, 164] on div "Are you an agency or a software company? We are a software company that provide…" at bounding box center [501, 22] width 975 height 581
click at [505, 173] on div "Are you an agency or a software company? We are a software company that provide…" at bounding box center [501, 22] width 975 height 581
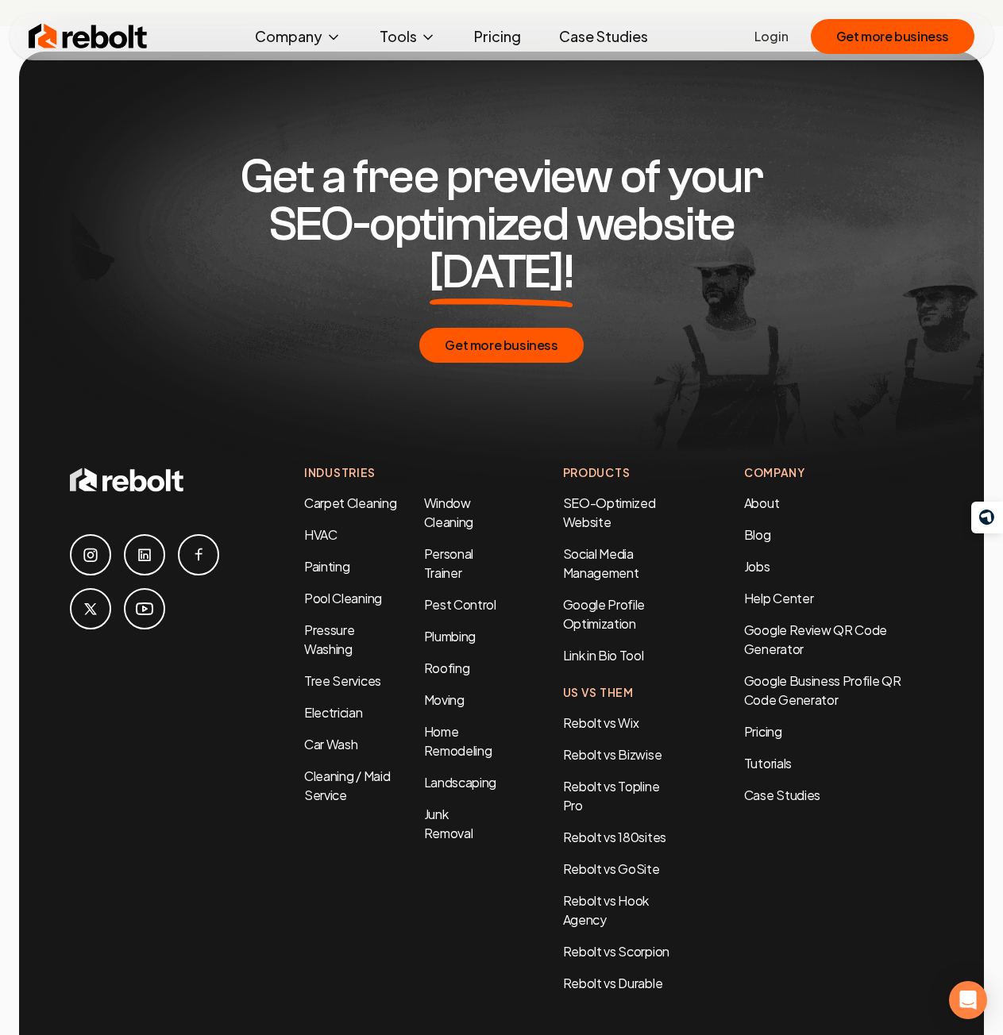
scroll to position [8165, 0]
